Goal: Transaction & Acquisition: Download file/media

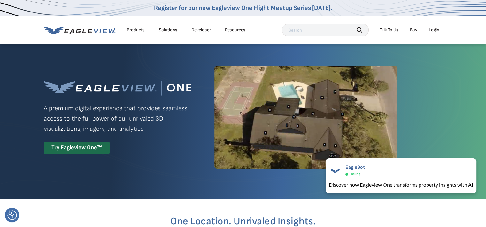
click at [435, 28] on div "Login" at bounding box center [434, 30] width 11 height 6
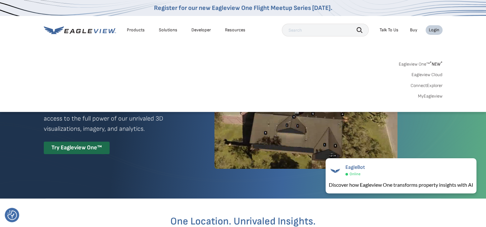
click at [431, 94] on link "MyEagleview" at bounding box center [430, 96] width 25 height 6
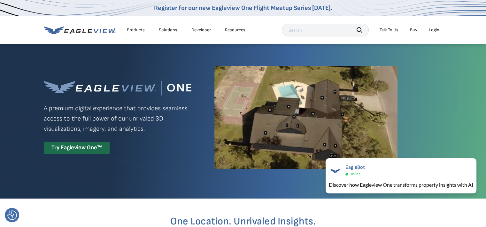
click at [431, 32] on div "Login" at bounding box center [434, 30] width 11 height 6
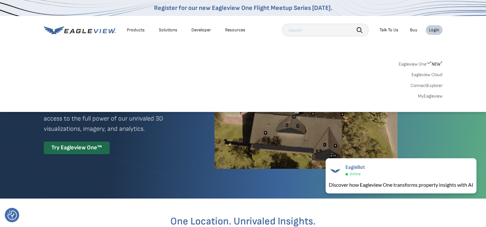
click at [437, 97] on link "MyEagleview" at bounding box center [430, 96] width 25 height 6
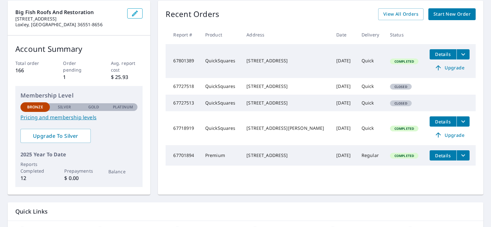
scroll to position [64, 0]
click at [459, 159] on icon "filesDropdownBtn-67701894" at bounding box center [463, 155] width 8 height 8
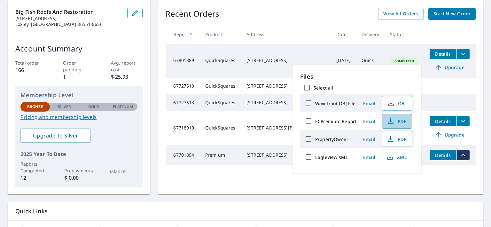
click at [400, 123] on span "PDF" at bounding box center [396, 121] width 20 height 8
click at [393, 158] on icon "button" at bounding box center [390, 157] width 8 height 8
click at [284, 23] on div "Recent Orders View All Orders Start New Order Report # Product Address Date Del…" at bounding box center [320, 97] width 325 height 194
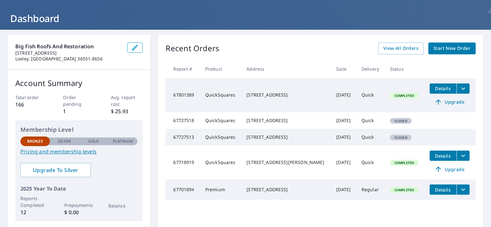
scroll to position [32, 0]
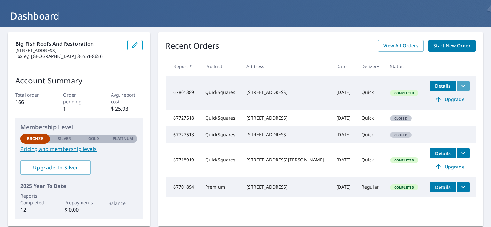
click at [456, 87] on button "filesDropdownBtn-67801389" at bounding box center [462, 86] width 13 height 10
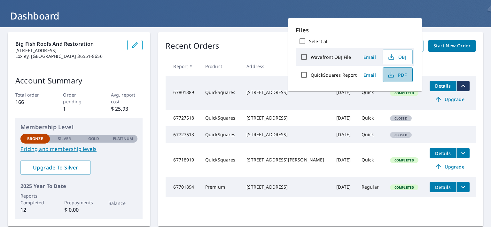
click at [395, 75] on span "PDF" at bounding box center [397, 75] width 20 height 8
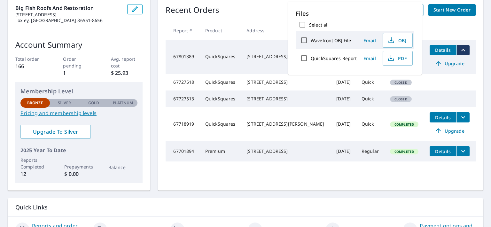
scroll to position [96, 0]
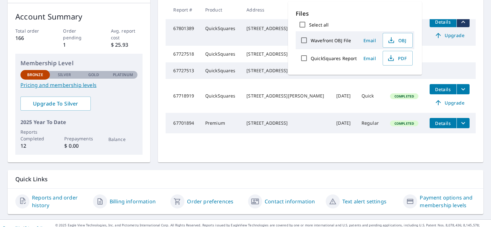
click at [265, 126] on div "344 Royal Dr Gulf Shores, AL 36542" at bounding box center [286, 123] width 80 height 6
